Goal: Information Seeking & Learning: Learn about a topic

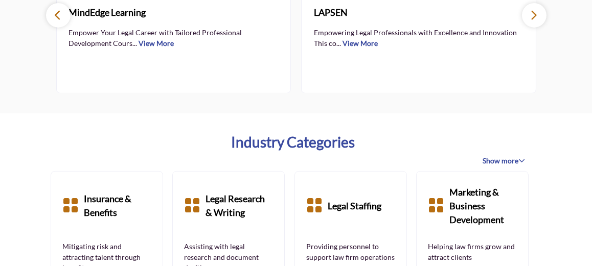
scroll to position [724, 0]
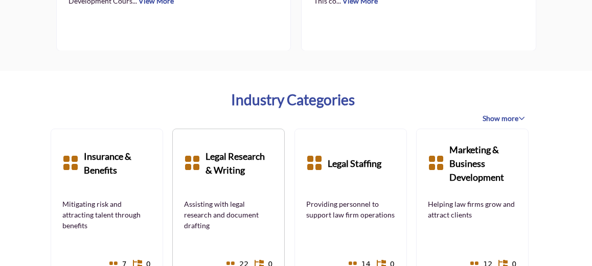
click at [225, 165] on b "Legal Research & Writing" at bounding box center [240, 164] width 68 height 46
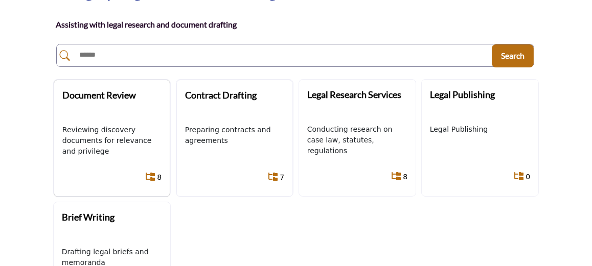
scroll to position [128, 0]
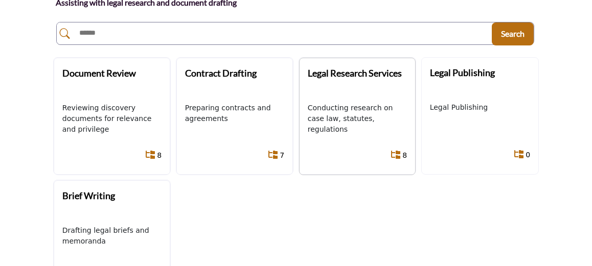
click at [311, 124] on p "Conducting research on case law, statutes, regulations" at bounding box center [357, 119] width 99 height 32
click at [332, 122] on p "Conducting research on case law, statutes, regulations" at bounding box center [357, 119] width 99 height 32
click at [332, 116] on p "Conducting research on case law, statutes, regulations" at bounding box center [357, 119] width 99 height 32
click at [374, 138] on div "Legal Research Services Conducting research on case law, statutes, regulations" at bounding box center [357, 117] width 117 height 118
click at [399, 150] on link "Show All 8 Sub-Categories" at bounding box center [395, 155] width 9 height 19
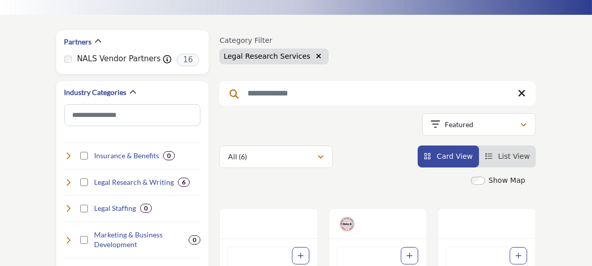
scroll to position [128, 0]
